Goal: Find specific page/section: Find specific page/section

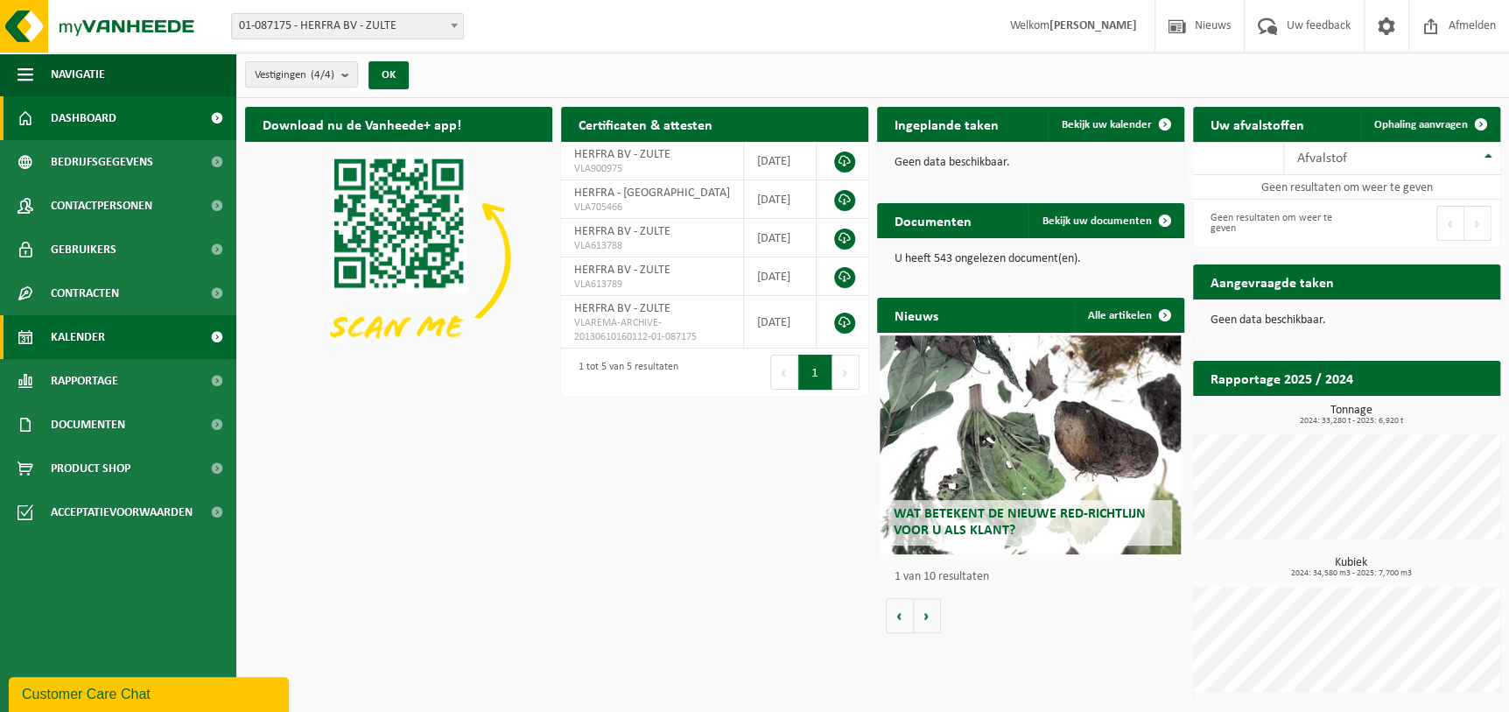
click at [91, 335] on span "Kalender" at bounding box center [78, 337] width 54 height 44
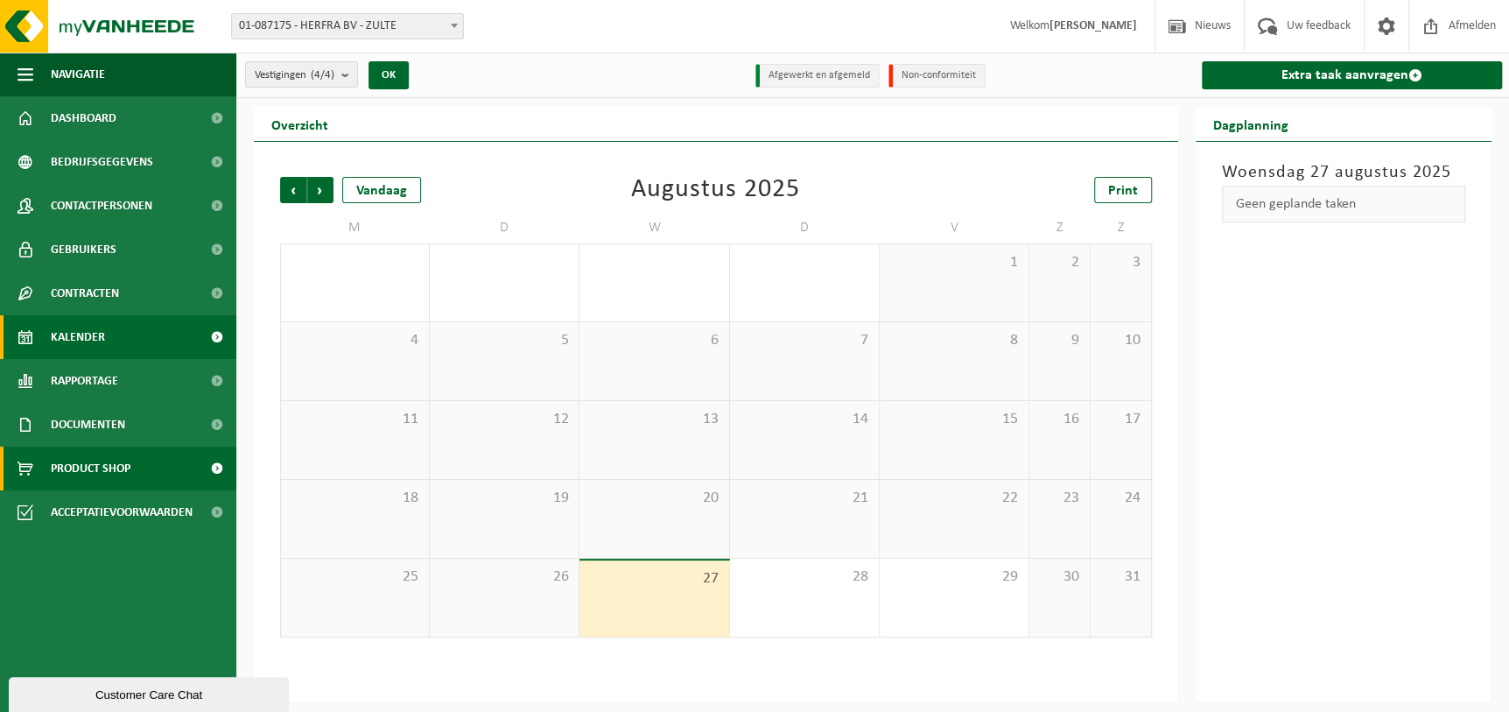
click at [98, 469] on span "Product Shop" at bounding box center [91, 468] width 80 height 44
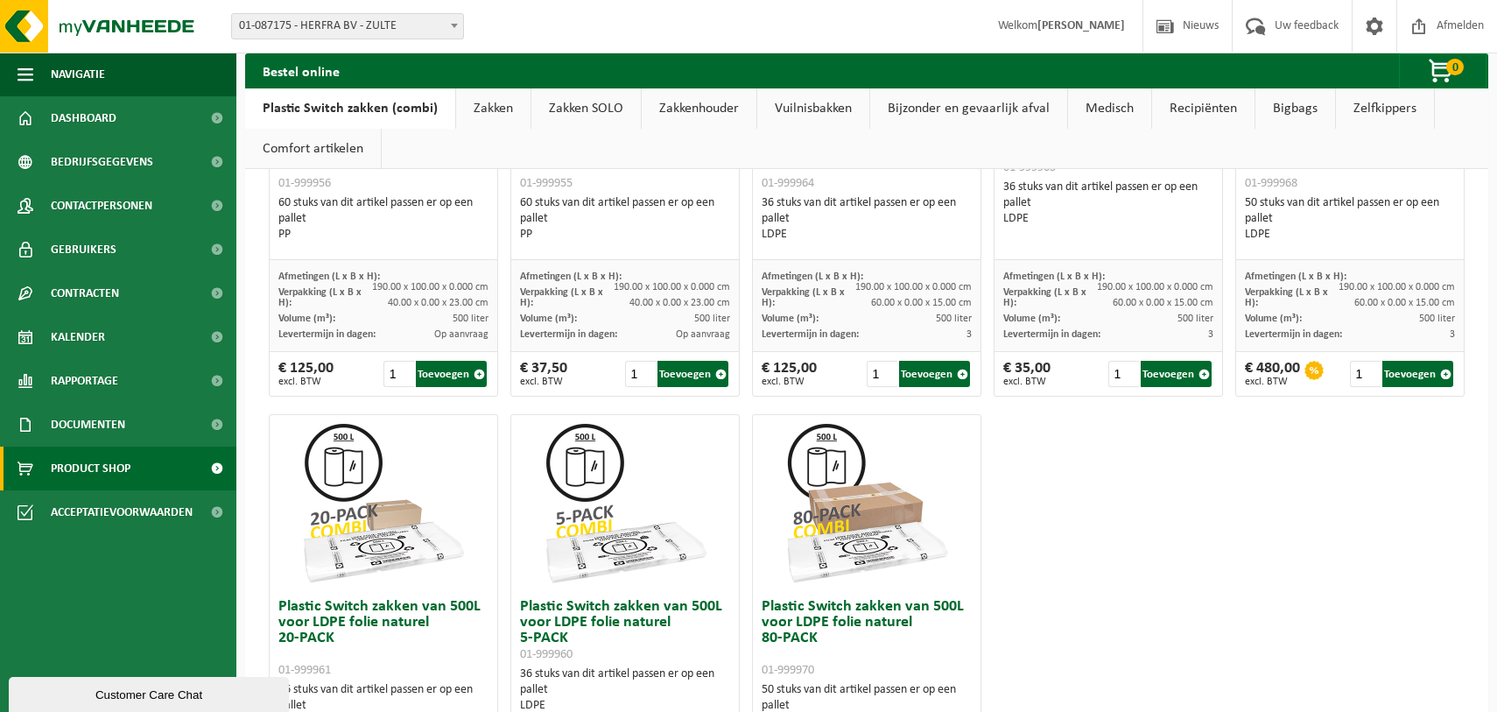
scroll to position [1050, 0]
